Goal: Check status: Check status

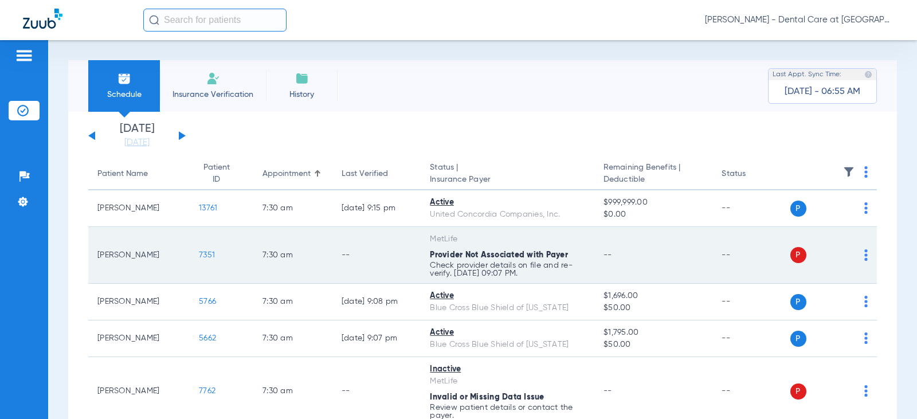
click at [452, 251] on span "Provider Not Associated with Payer" at bounding box center [499, 255] width 138 height 8
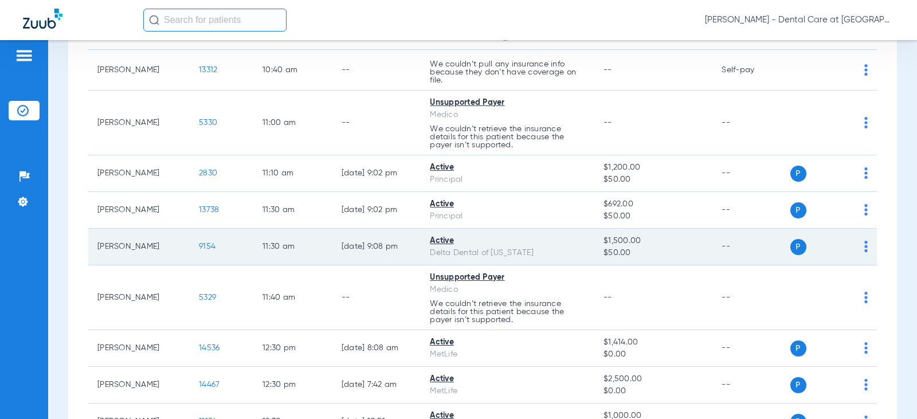
scroll to position [974, 0]
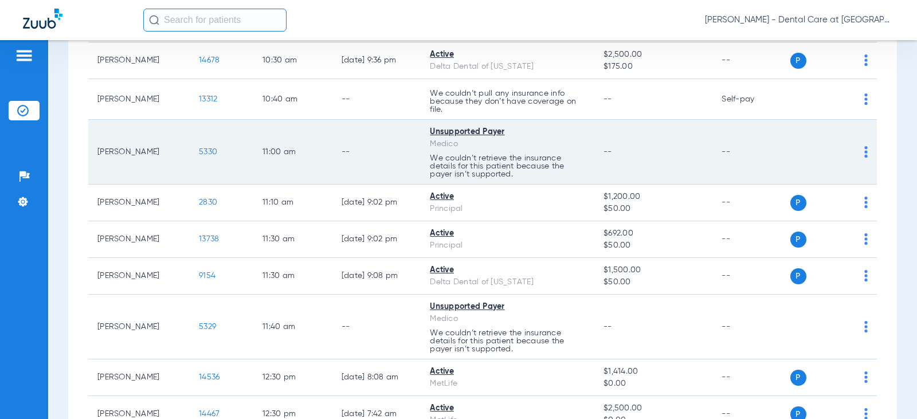
click at [535, 148] on div "Medico" at bounding box center [507, 144] width 155 height 12
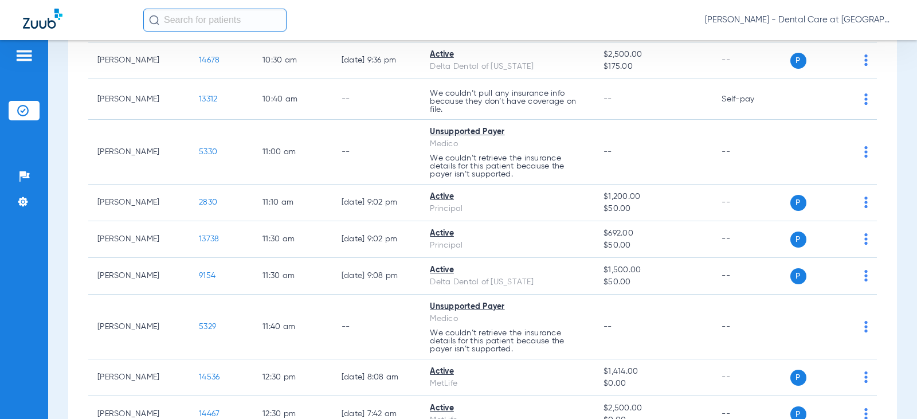
click at [220, 22] on input "text" at bounding box center [214, 20] width 143 height 23
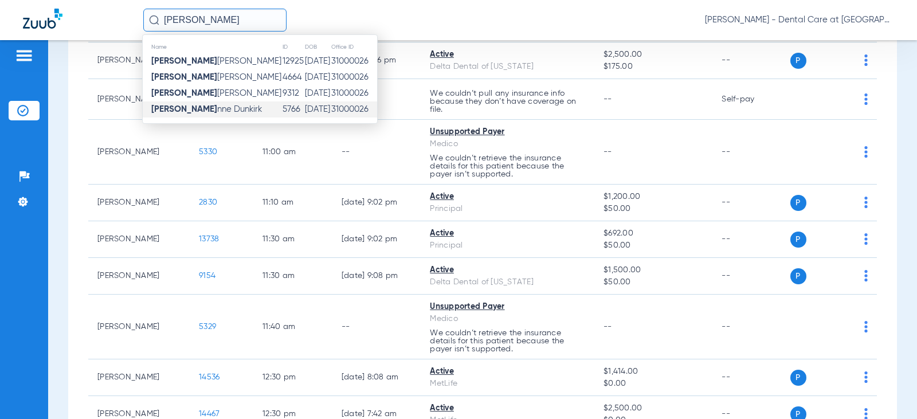
click at [304, 104] on td "[DATE]" at bounding box center [317, 109] width 26 height 16
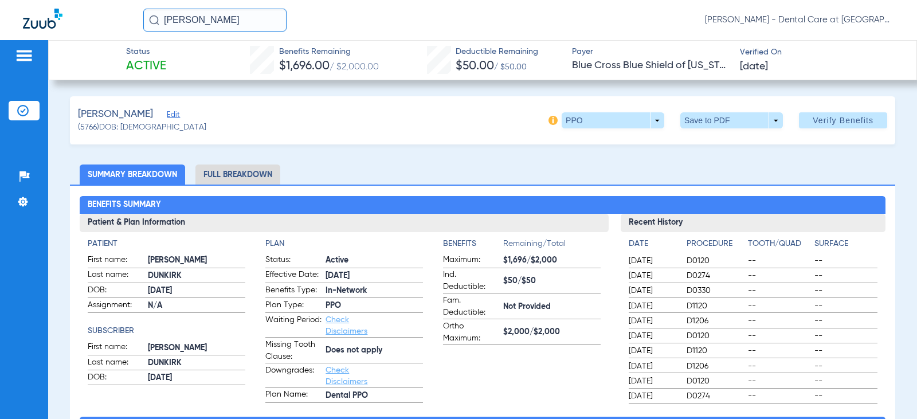
click at [213, 14] on input "[PERSON_NAME]" at bounding box center [214, 20] width 143 height 23
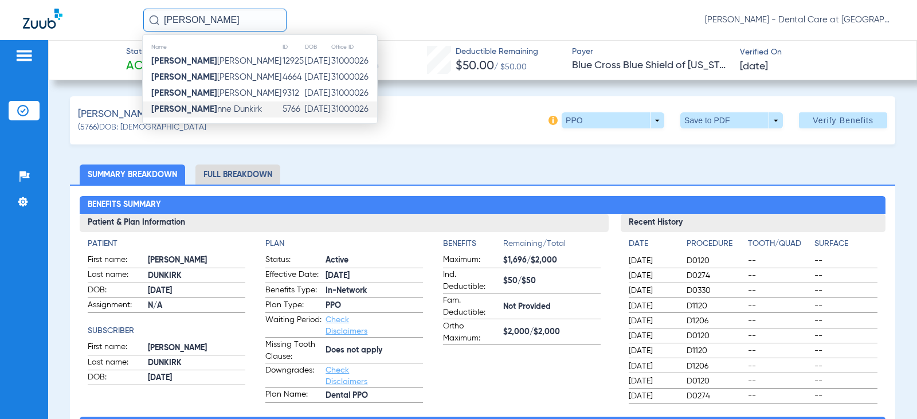
click at [213, 14] on input "[PERSON_NAME]" at bounding box center [214, 20] width 143 height 23
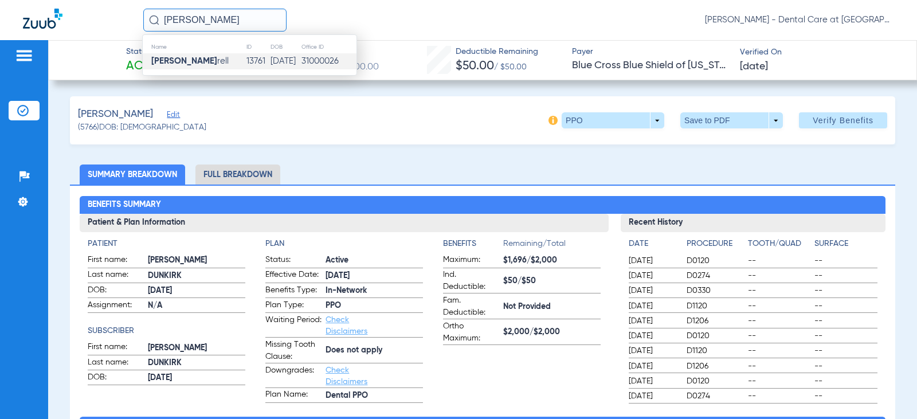
type input "[PERSON_NAME]"
click at [295, 58] on td "[DATE]" at bounding box center [286, 61] width 32 height 16
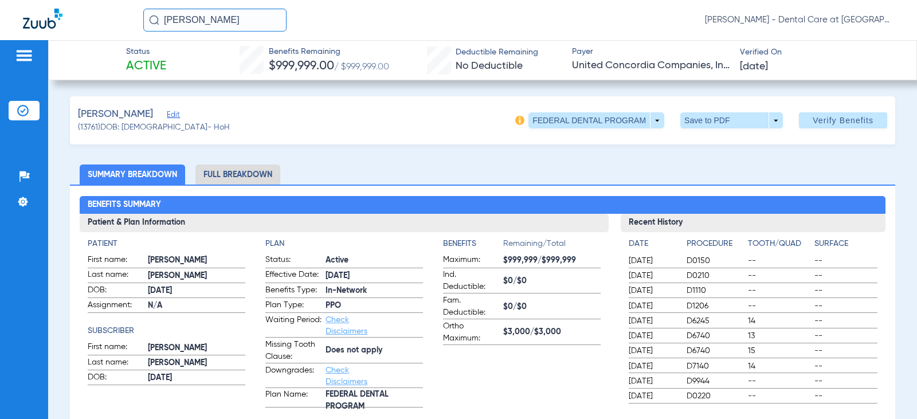
drag, startPoint x: 218, startPoint y: 17, endPoint x: 138, endPoint y: 20, distance: 80.3
click at [138, 20] on div "[PERSON_NAME] [PERSON_NAME] - Dental Care at [GEOGRAPHIC_DATA]" at bounding box center [458, 20] width 917 height 40
click at [194, 22] on input "text" at bounding box center [214, 20] width 143 height 23
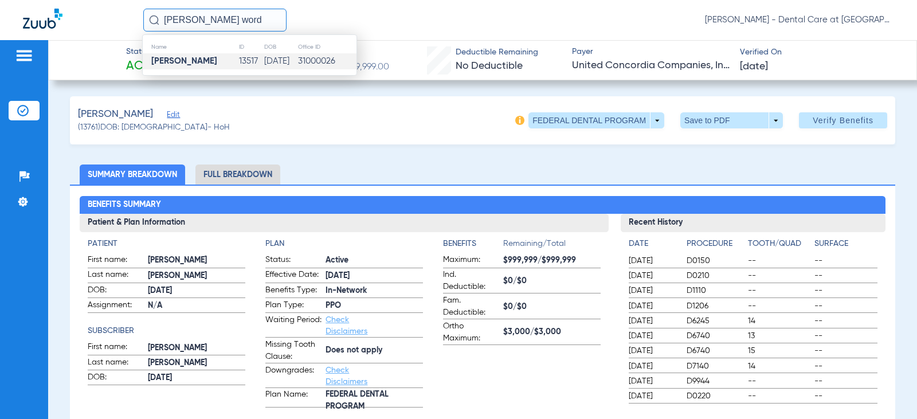
type input "[PERSON_NAME] word"
click at [238, 61] on td "13517" at bounding box center [251, 61] width 26 height 16
